Goal: Task Accomplishment & Management: Complete application form

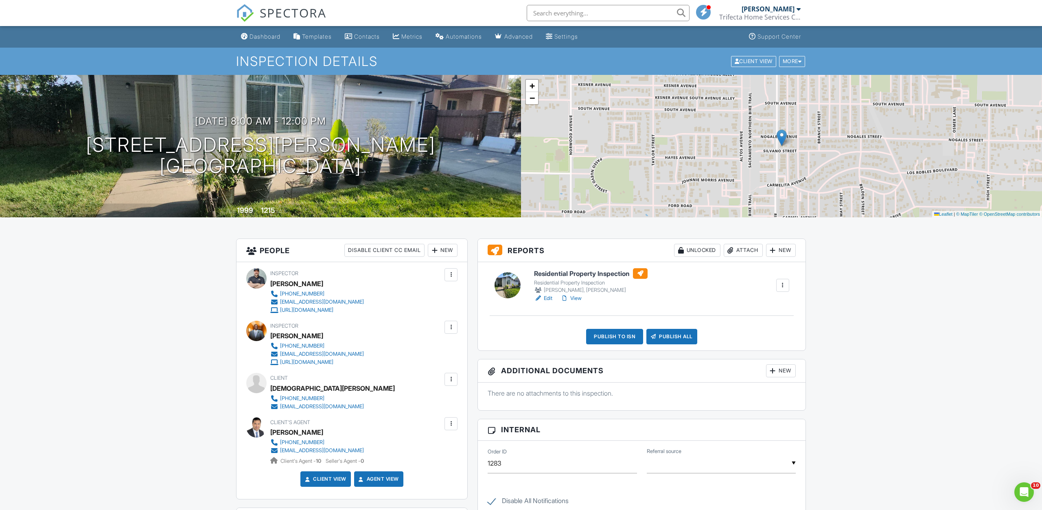
click at [783, 249] on div "New" at bounding box center [781, 250] width 30 height 13
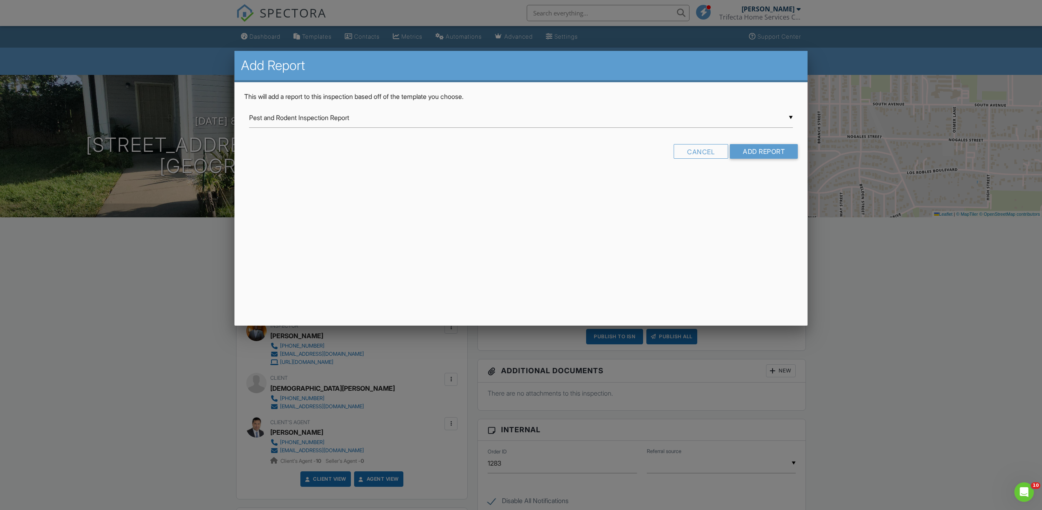
click at [711, 121] on input "Pest and Rodent Inspection Report" at bounding box center [521, 118] width 544 height 20
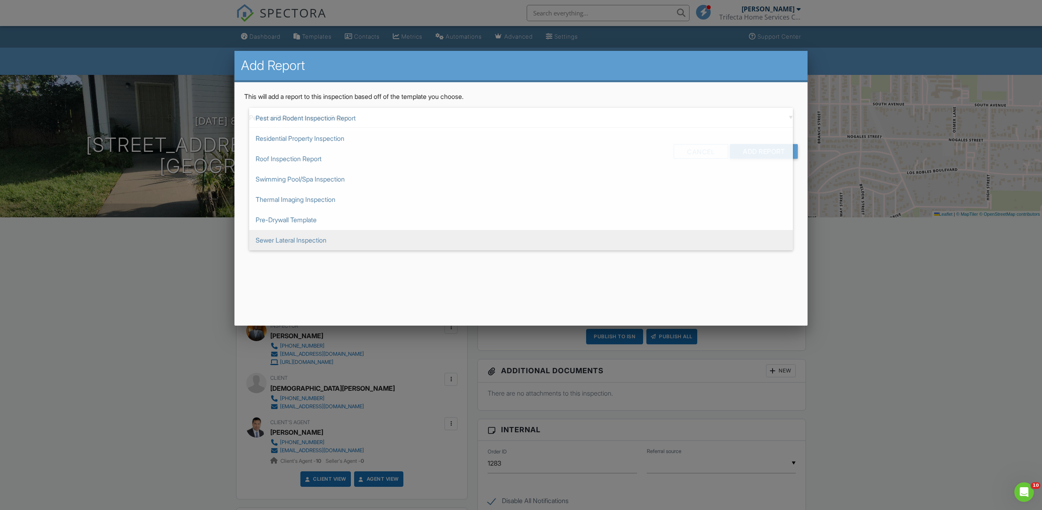
click at [467, 236] on span "Sewer Lateral Inspection" at bounding box center [521, 240] width 544 height 20
type input "Sewer Lateral Inspection"
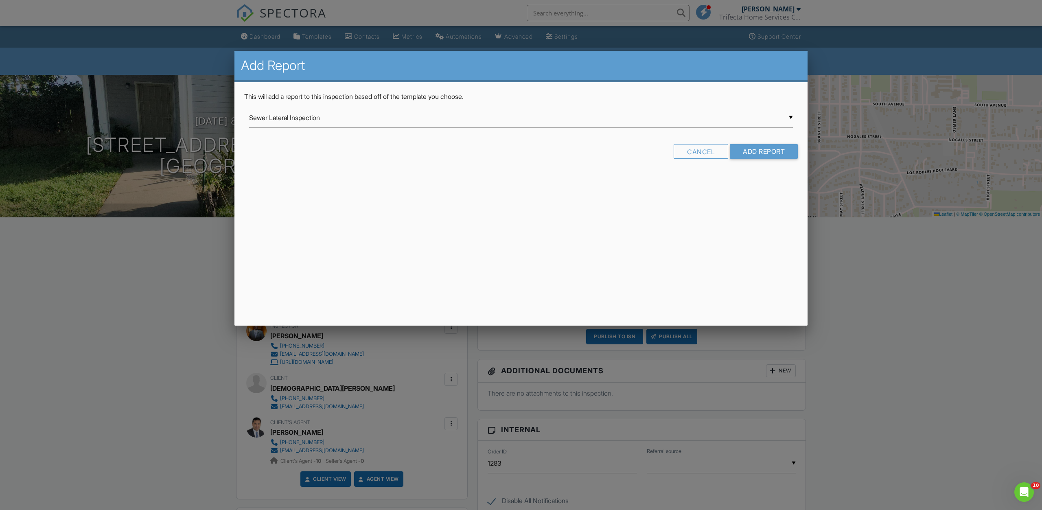
click at [774, 143] on form "▼ Sewer Lateral Inspection Pest and Rodent Inspection Report Residential Proper…" at bounding box center [520, 136] width 553 height 57
click at [774, 153] on input "Add Report" at bounding box center [764, 151] width 68 height 15
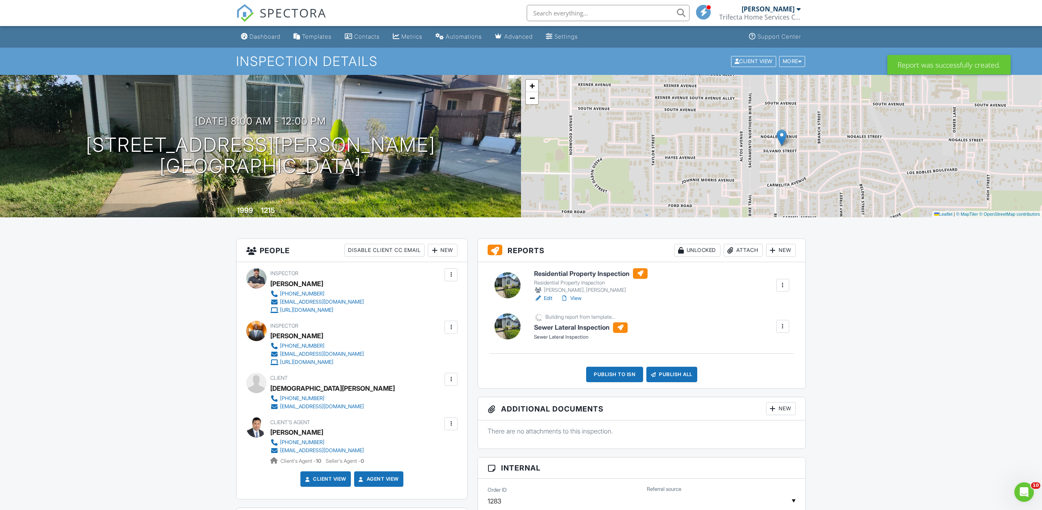
click at [780, 285] on div at bounding box center [782, 285] width 8 height 8
click at [746, 325] on link "Assign Inspectors" at bounding box center [756, 323] width 60 height 9
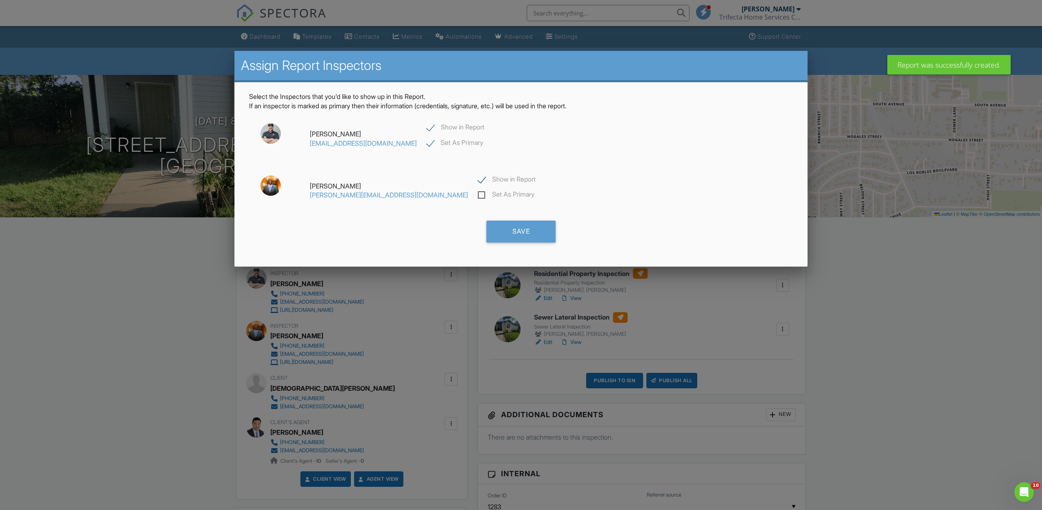
click at [478, 194] on label "Set As Primary" at bounding box center [506, 195] width 57 height 10
checkbox input "false"
checkbox input "true"
click at [444, 123] on div "Mike Boettcher mboettcher@trifectahomeservices.com Show in Report Set As Primary" at bounding box center [521, 139] width 544 height 44
click at [446, 125] on label "Show in Report" at bounding box center [455, 128] width 58 height 10
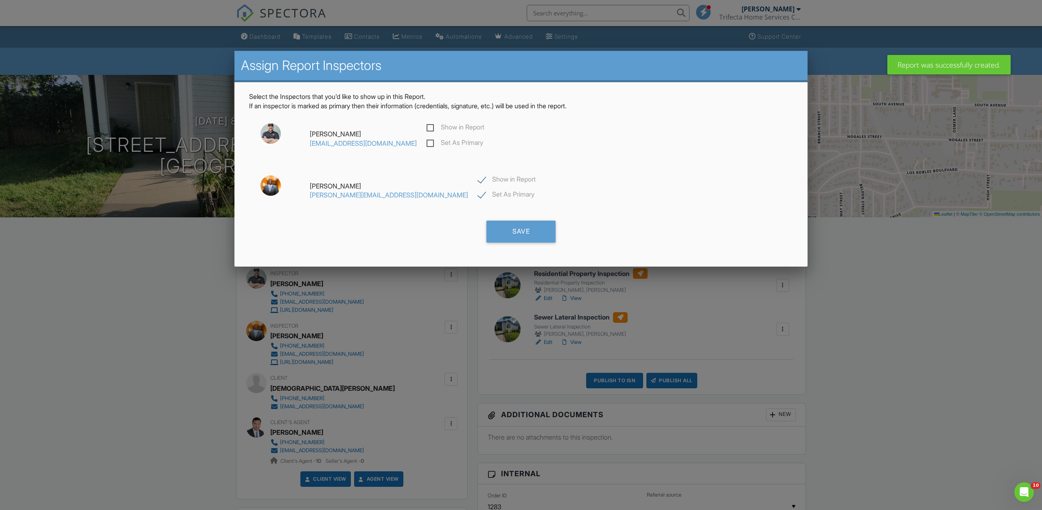
checkbox input "false"
click at [522, 226] on div "Save" at bounding box center [520, 232] width 69 height 22
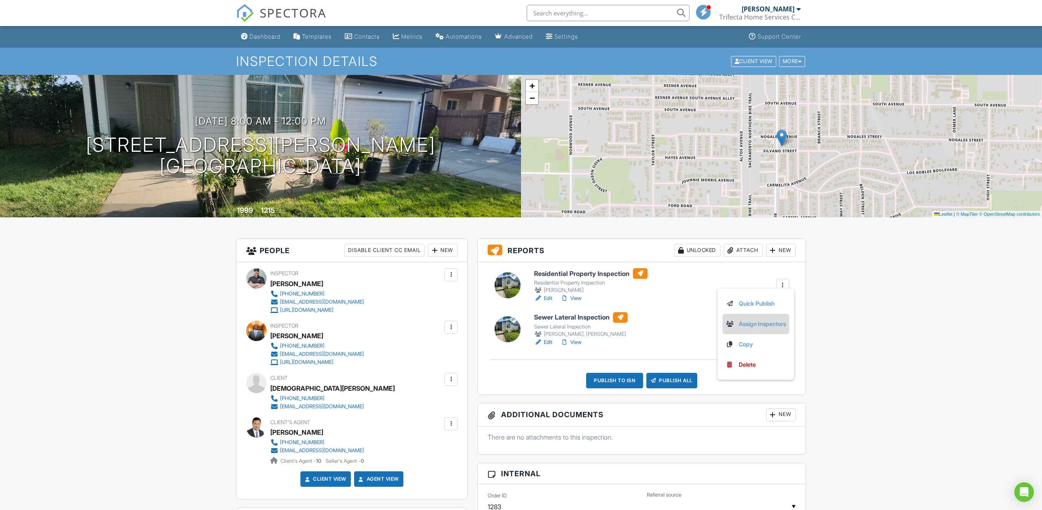
click at [766, 323] on link "Assign Inspectors" at bounding box center [756, 323] width 60 height 9
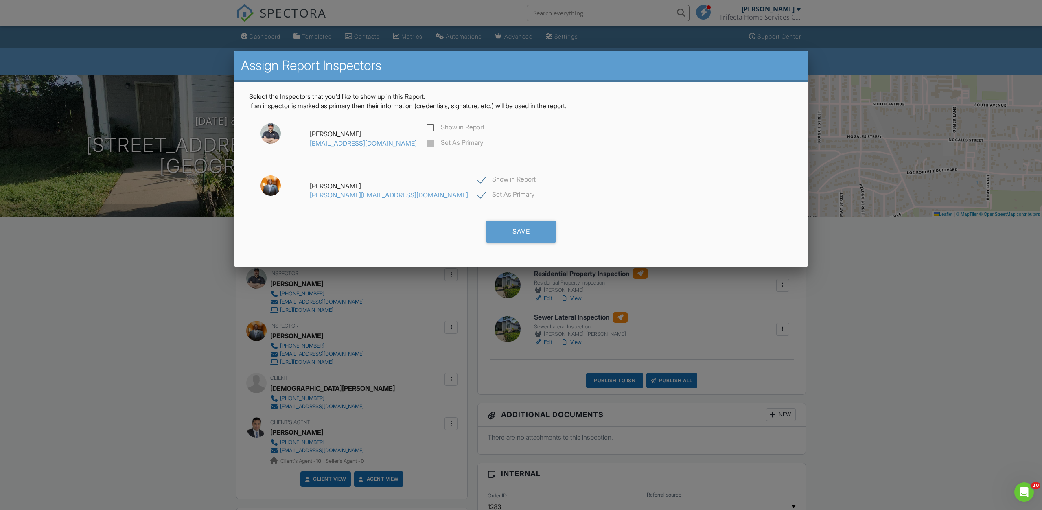
click at [443, 123] on label "Show in Report" at bounding box center [455, 128] width 58 height 10
checkbox input "true"
click at [445, 143] on label "Set As Primary" at bounding box center [454, 144] width 57 height 10
checkbox input "true"
checkbox input "false"
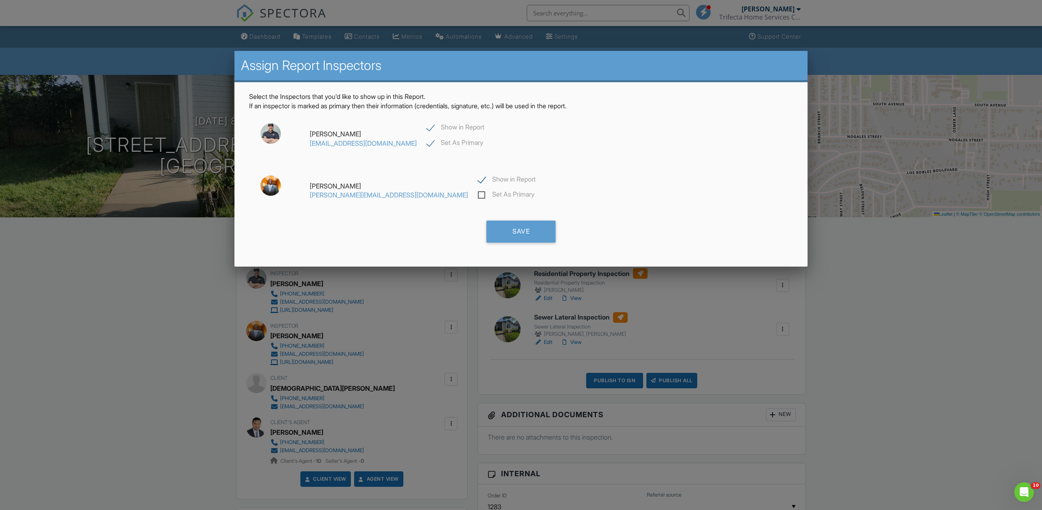
click at [478, 183] on label "Show in Report" at bounding box center [507, 180] width 58 height 10
checkbox input "false"
drag, startPoint x: 536, startPoint y: 243, endPoint x: 535, endPoint y: 238, distance: 4.2
click at [535, 241] on div "Save" at bounding box center [520, 235] width 553 height 28
click at [537, 232] on div "Save" at bounding box center [520, 232] width 69 height 22
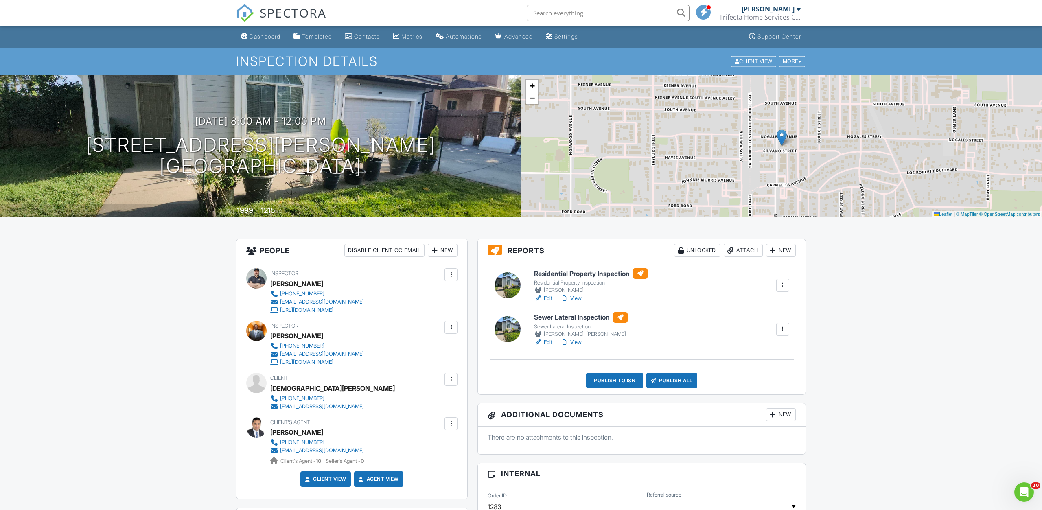
click at [782, 326] on div at bounding box center [782, 329] width 8 height 8
click at [762, 365] on link "Assign Inspectors" at bounding box center [756, 367] width 60 height 9
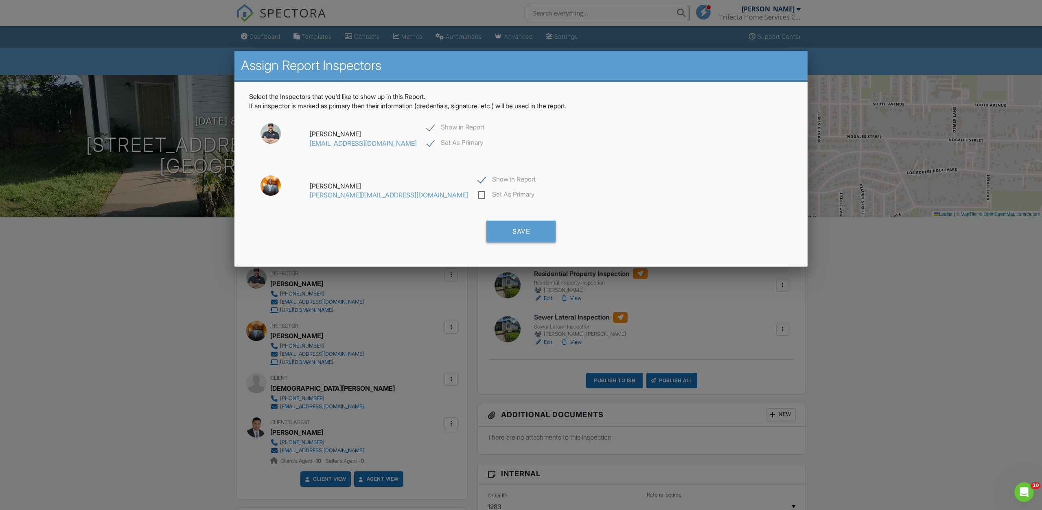
click at [478, 195] on label "Set As Primary" at bounding box center [506, 195] width 57 height 10
checkbox input "false"
checkbox input "true"
click at [446, 125] on label "Show in Report" at bounding box center [455, 128] width 58 height 10
checkbox input "false"
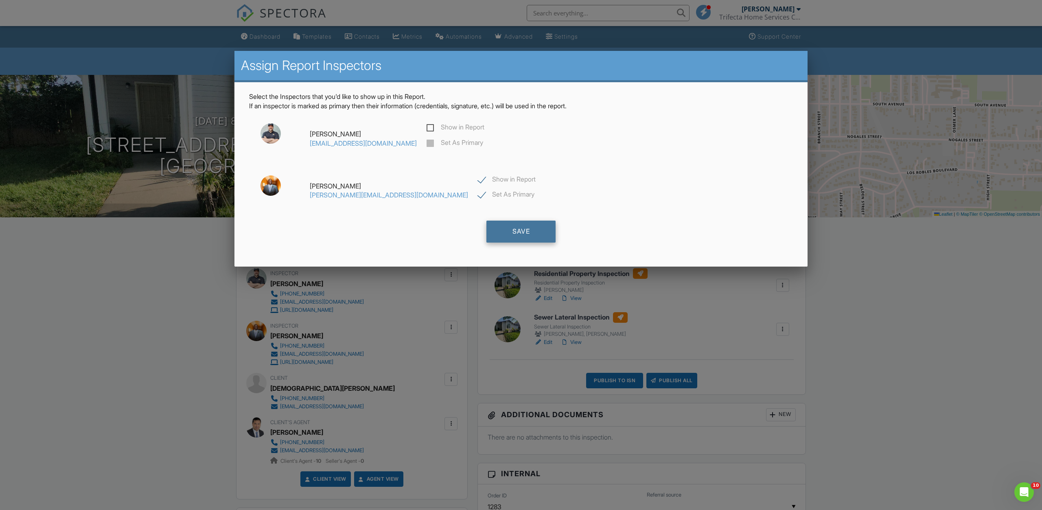
click at [508, 226] on div "Save" at bounding box center [520, 232] width 69 height 22
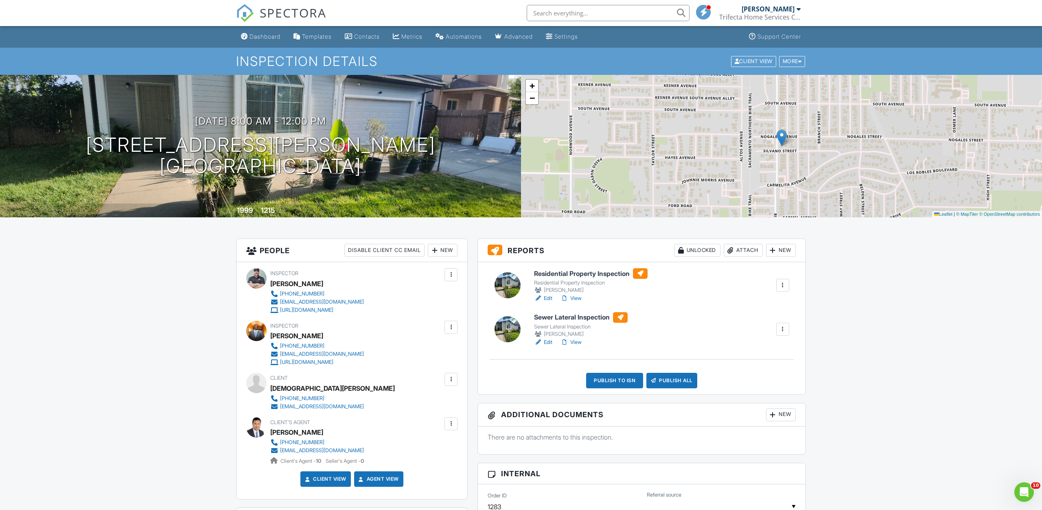
click at [547, 341] on link "Edit" at bounding box center [543, 342] width 18 height 8
